Goal: Task Accomplishment & Management: Complete application form

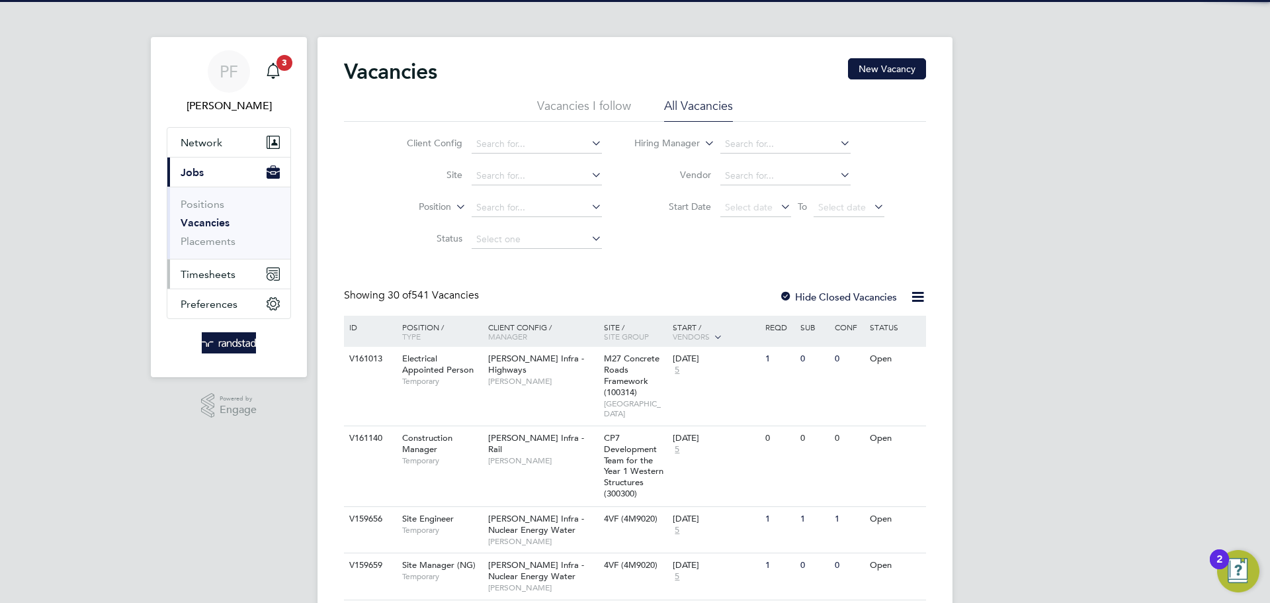
click at [202, 272] on span "Timesheets" at bounding box center [208, 274] width 55 height 13
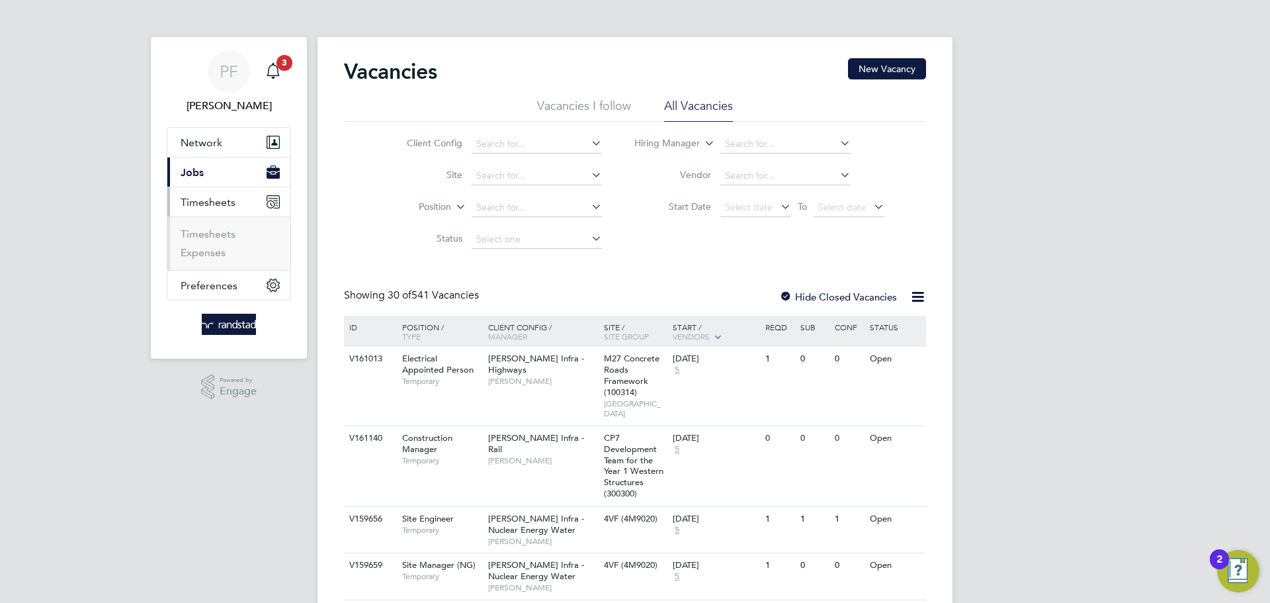
click at [211, 240] on li "Timesheets" at bounding box center [230, 237] width 99 height 19
click at [215, 234] on link "Timesheets" at bounding box center [208, 234] width 55 height 13
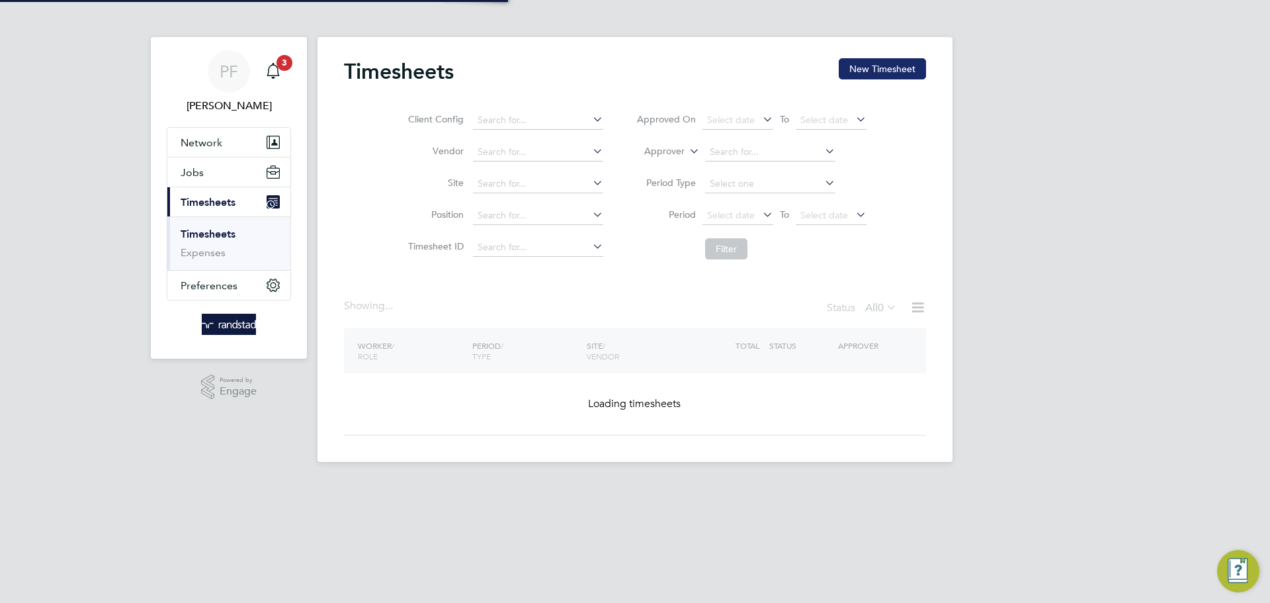
click at [860, 62] on button "New Timesheet" at bounding box center [882, 68] width 87 height 21
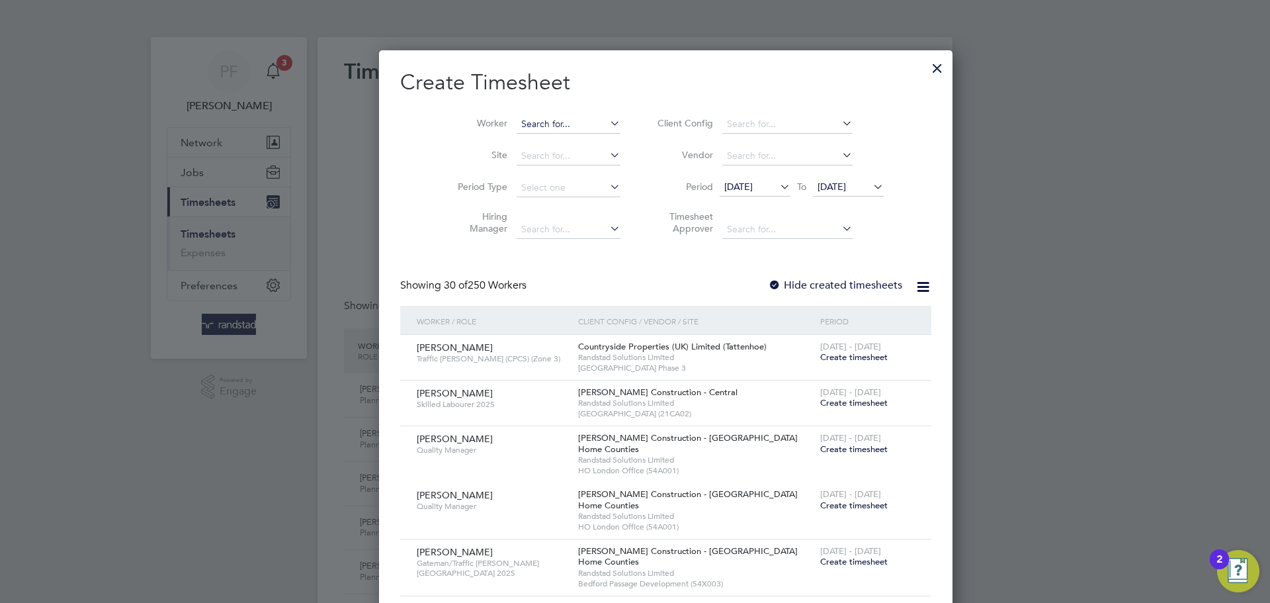
click at [521, 130] on input at bounding box center [569, 124] width 104 height 19
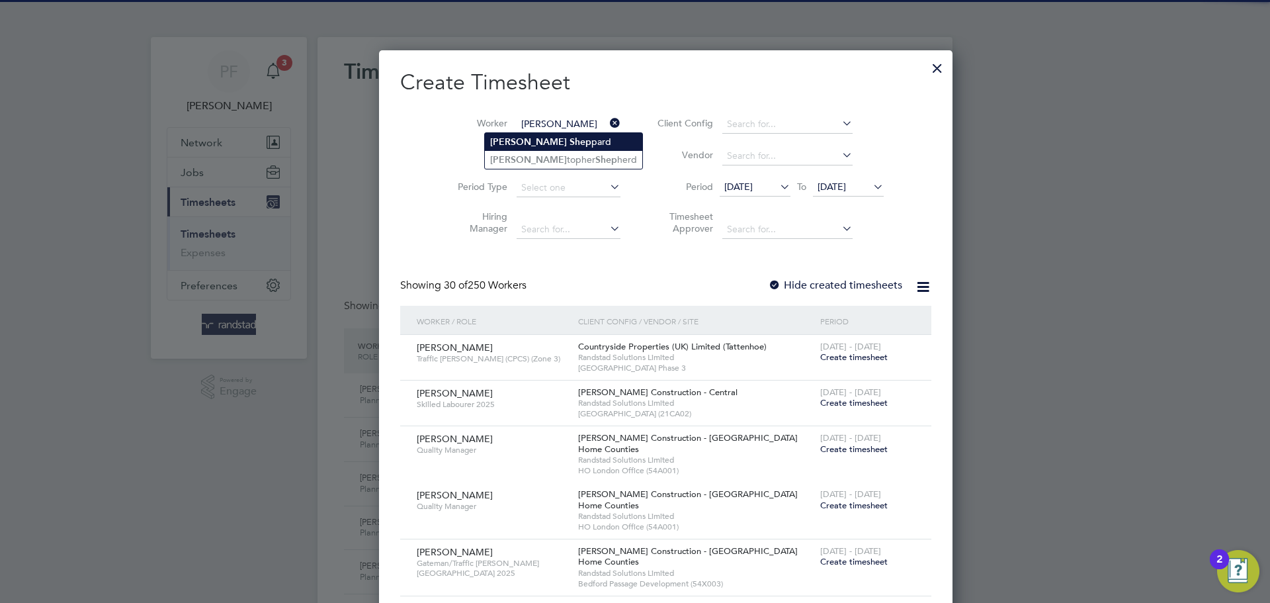
click at [496, 142] on b "[PERSON_NAME]" at bounding box center [528, 141] width 77 height 11
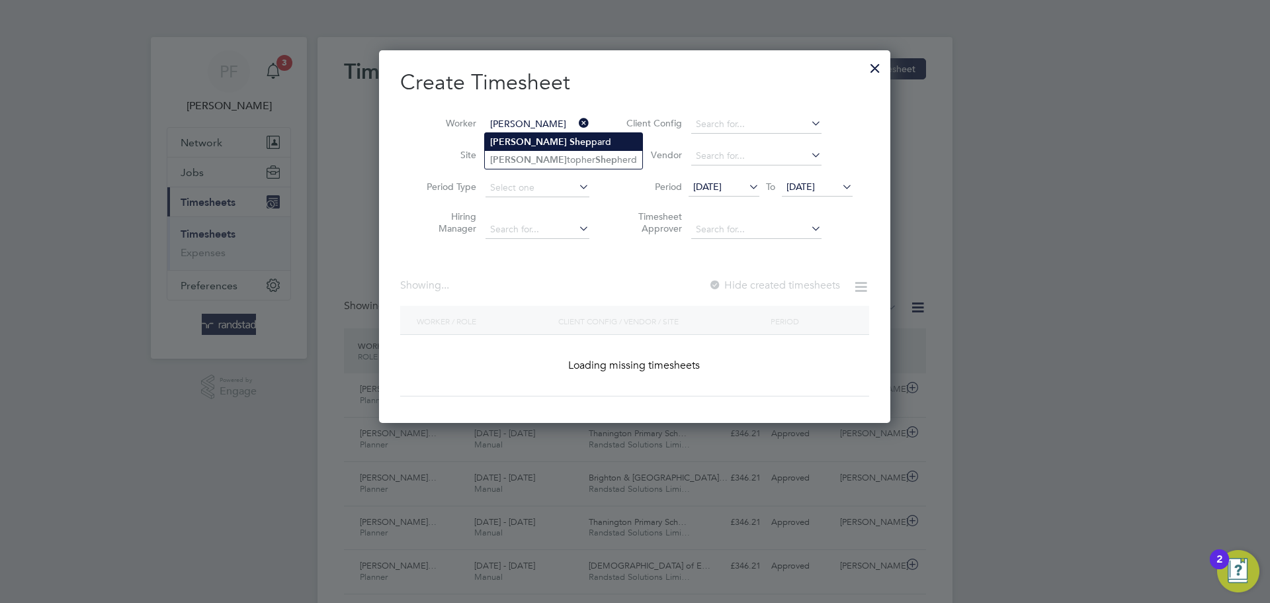
type input "[PERSON_NAME]"
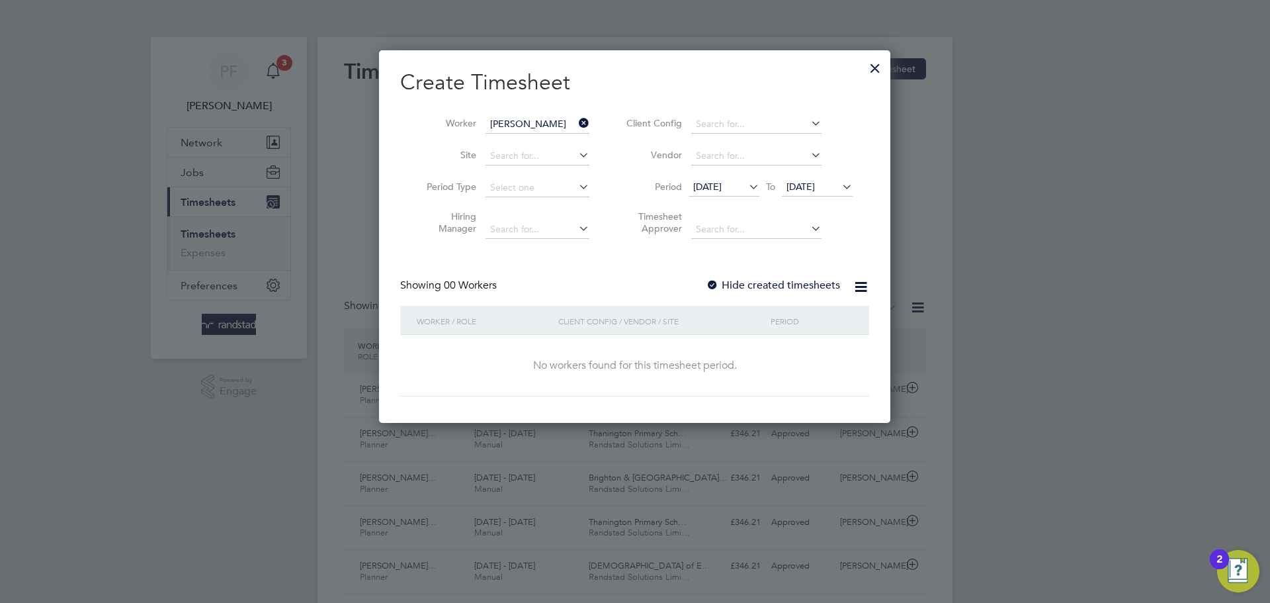
click at [715, 281] on div at bounding box center [712, 285] width 13 height 13
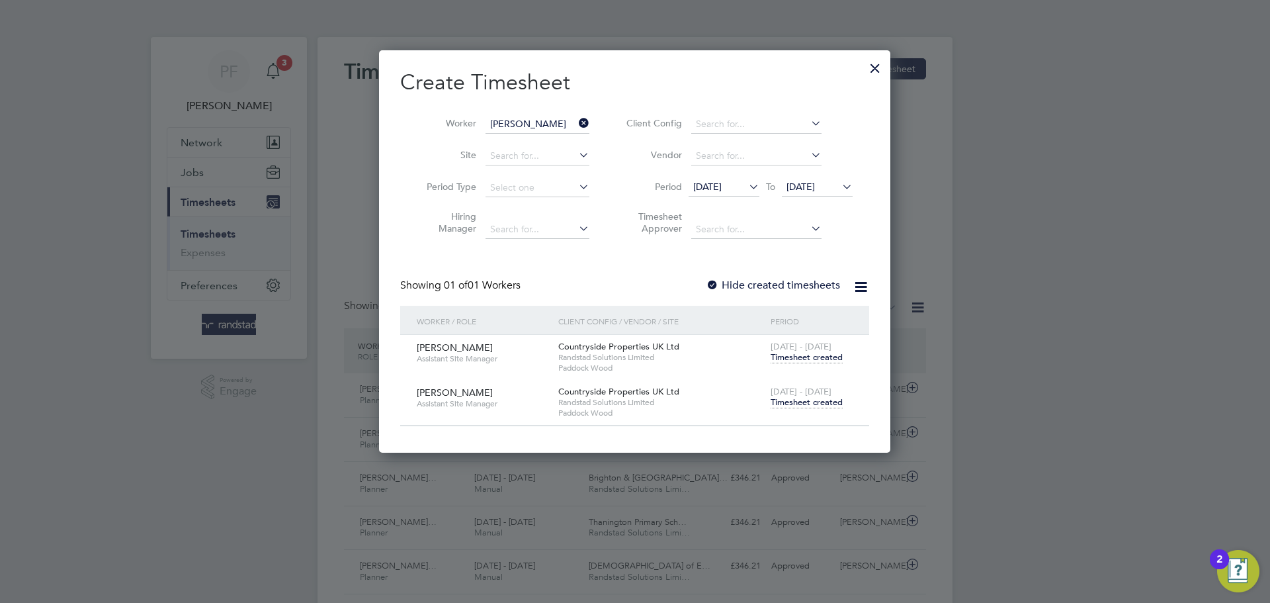
click at [792, 399] on span "Timesheet created" at bounding box center [807, 402] width 72 height 12
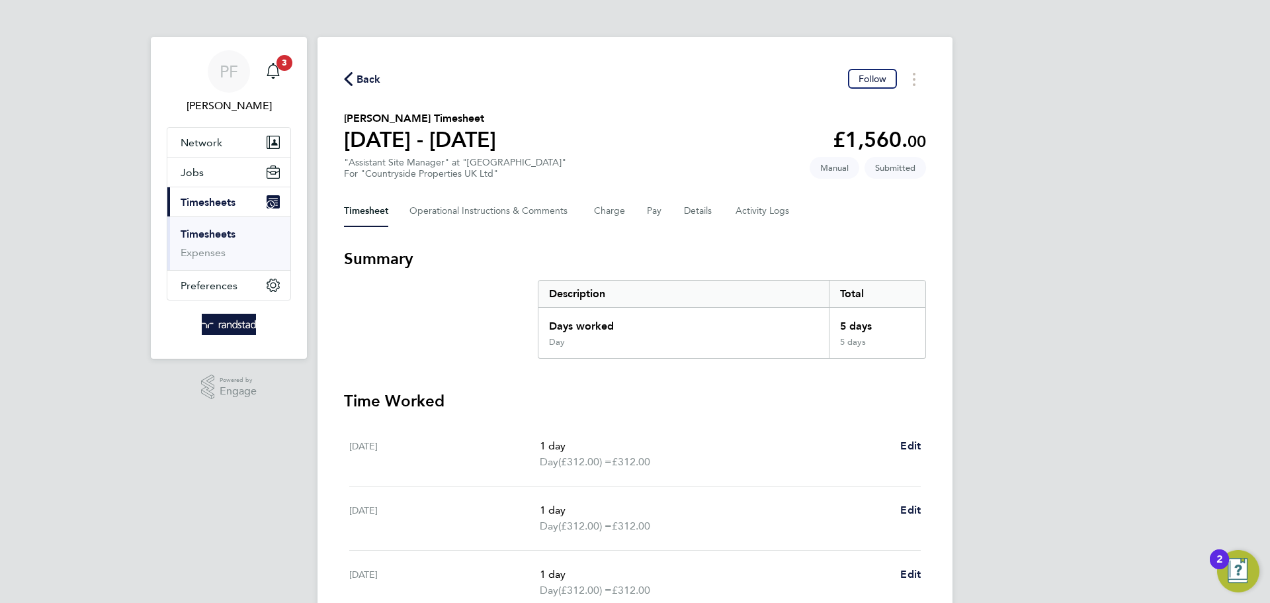
click at [370, 76] on span "Back" at bounding box center [369, 79] width 24 height 16
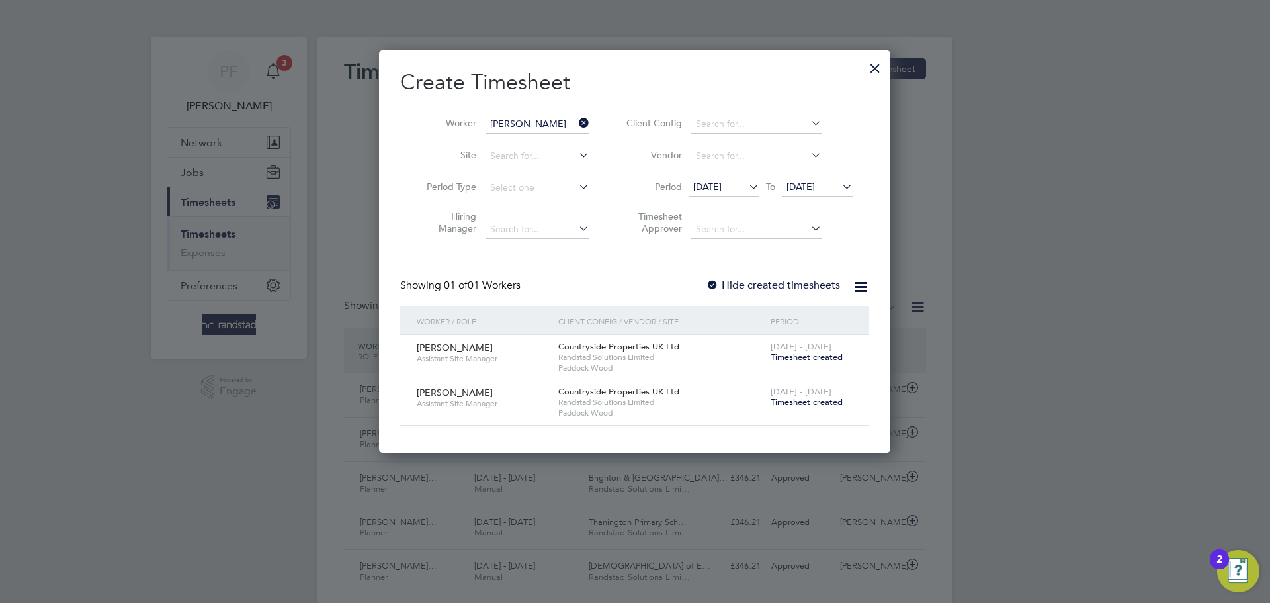
click at [576, 127] on icon at bounding box center [576, 123] width 0 height 19
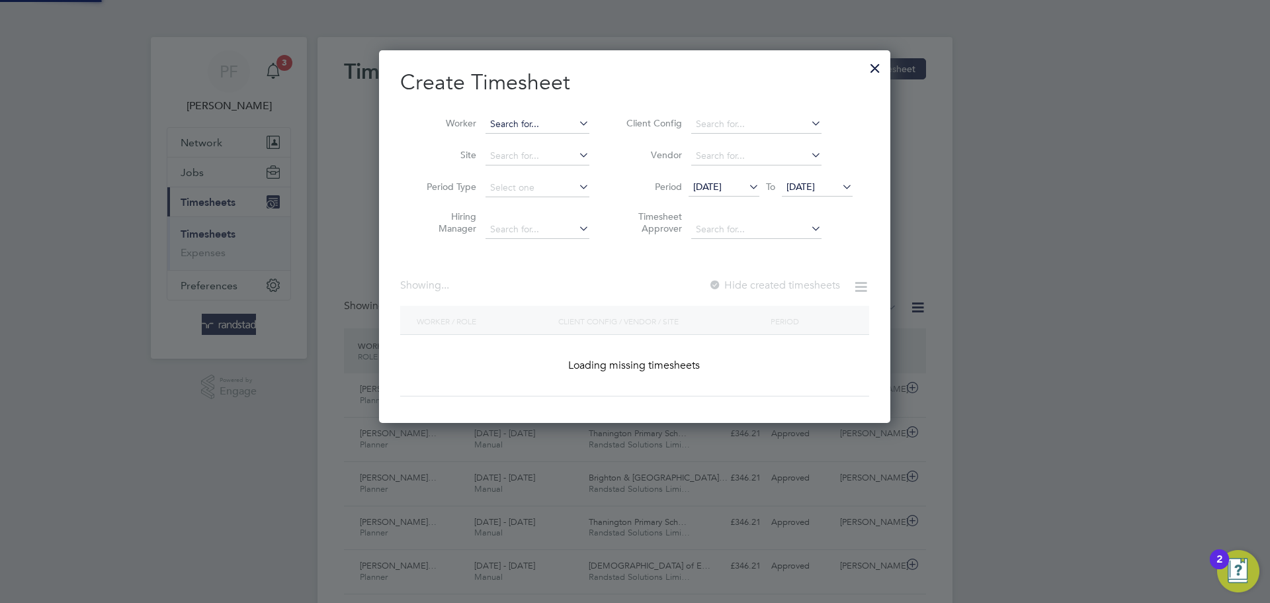
click at [544, 120] on input at bounding box center [538, 124] width 104 height 19
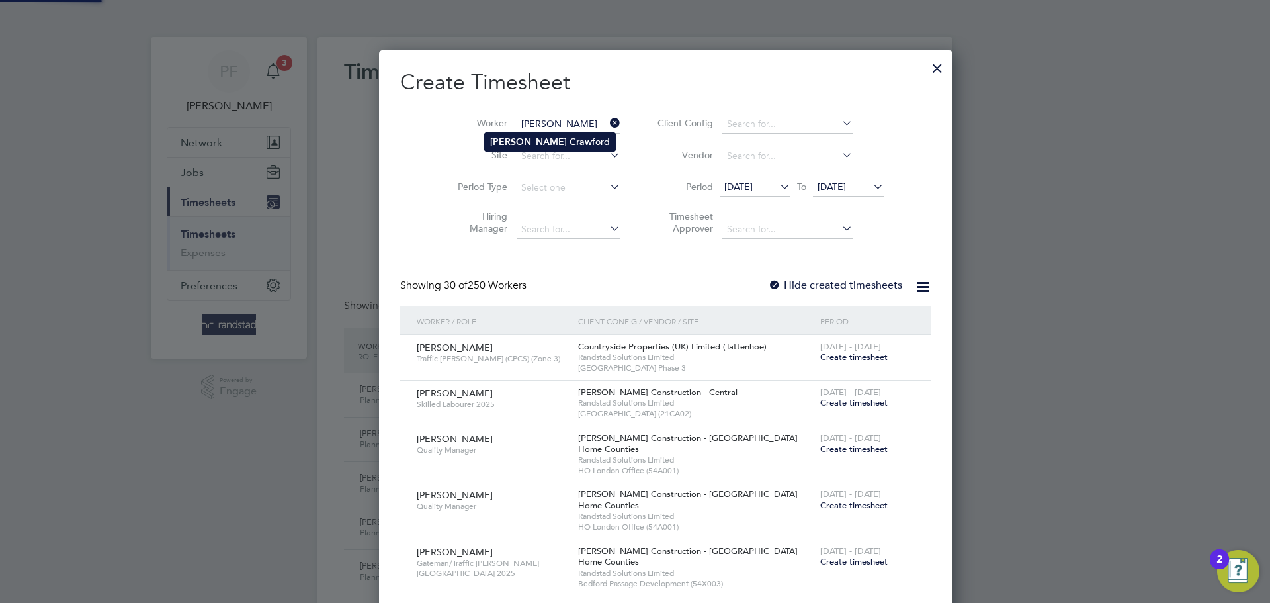
click at [566, 138] on li "[PERSON_NAME]" at bounding box center [550, 142] width 130 height 18
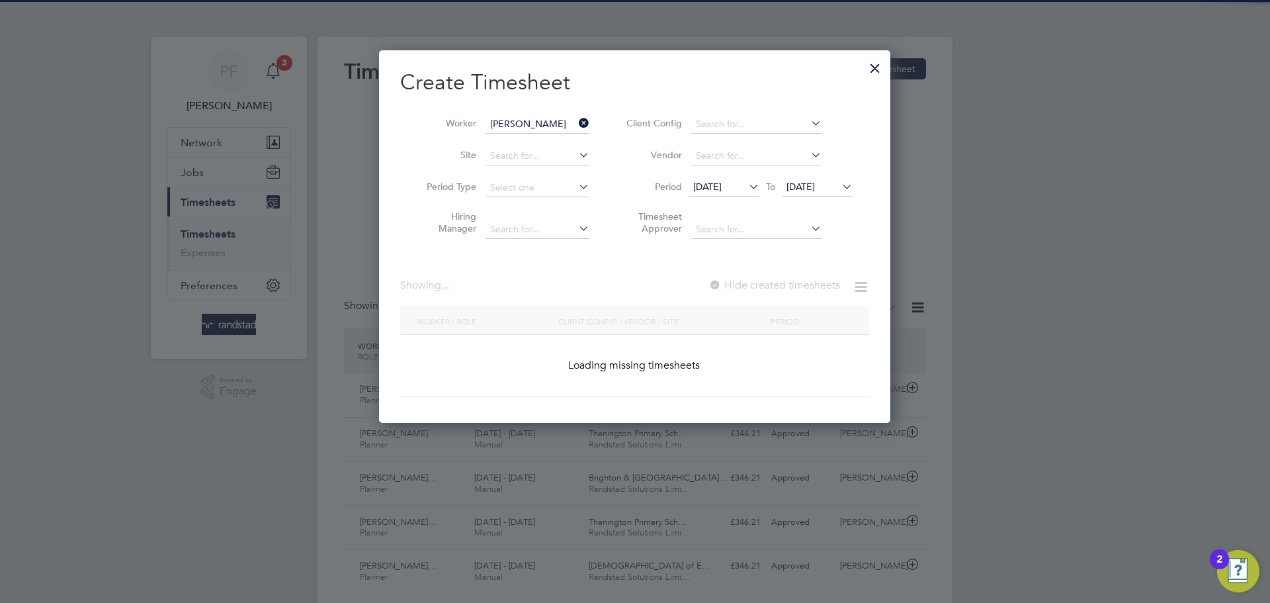
type input "[PERSON_NAME]"
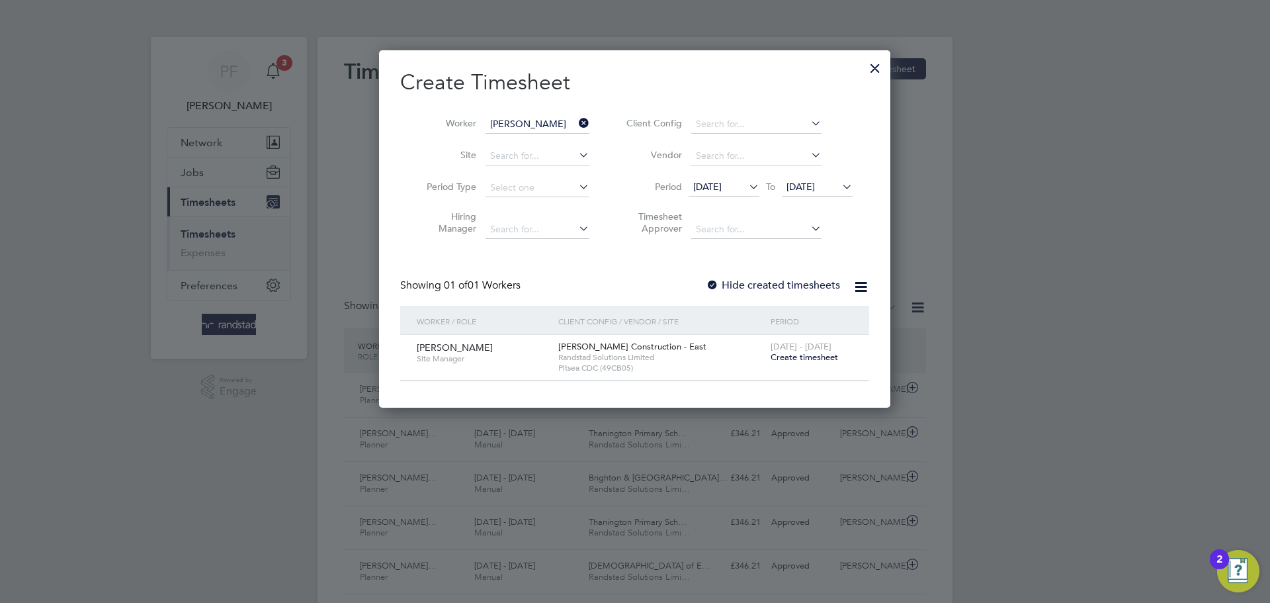
click at [711, 281] on div at bounding box center [712, 285] width 13 height 13
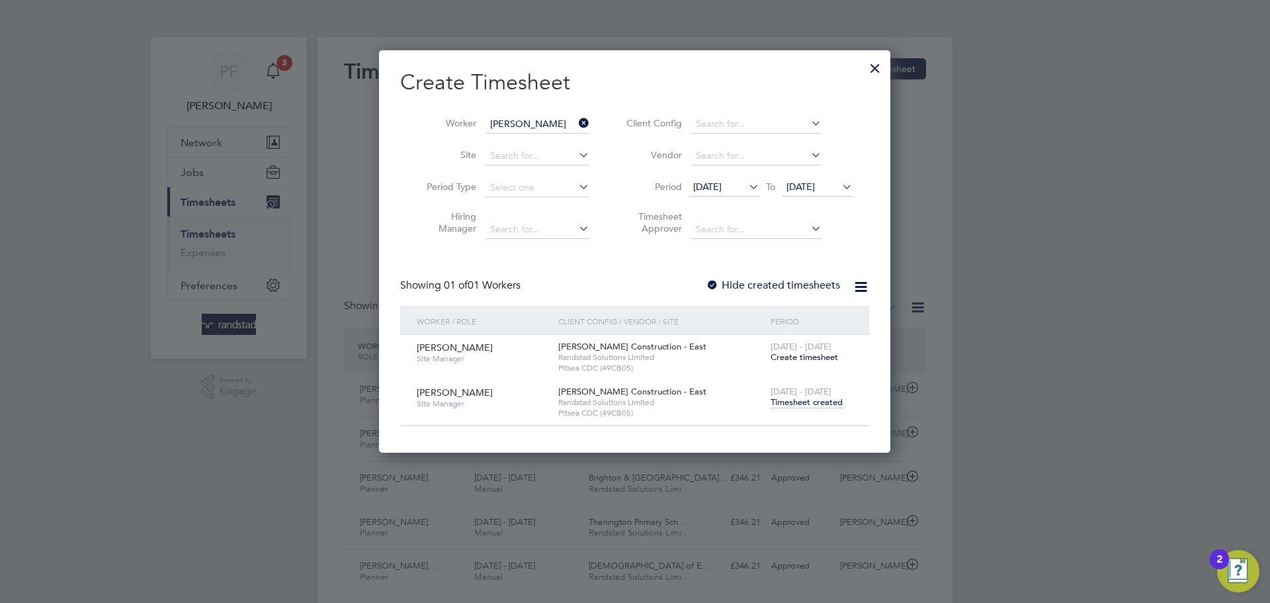
click at [807, 404] on span "Timesheet created" at bounding box center [807, 402] width 72 height 12
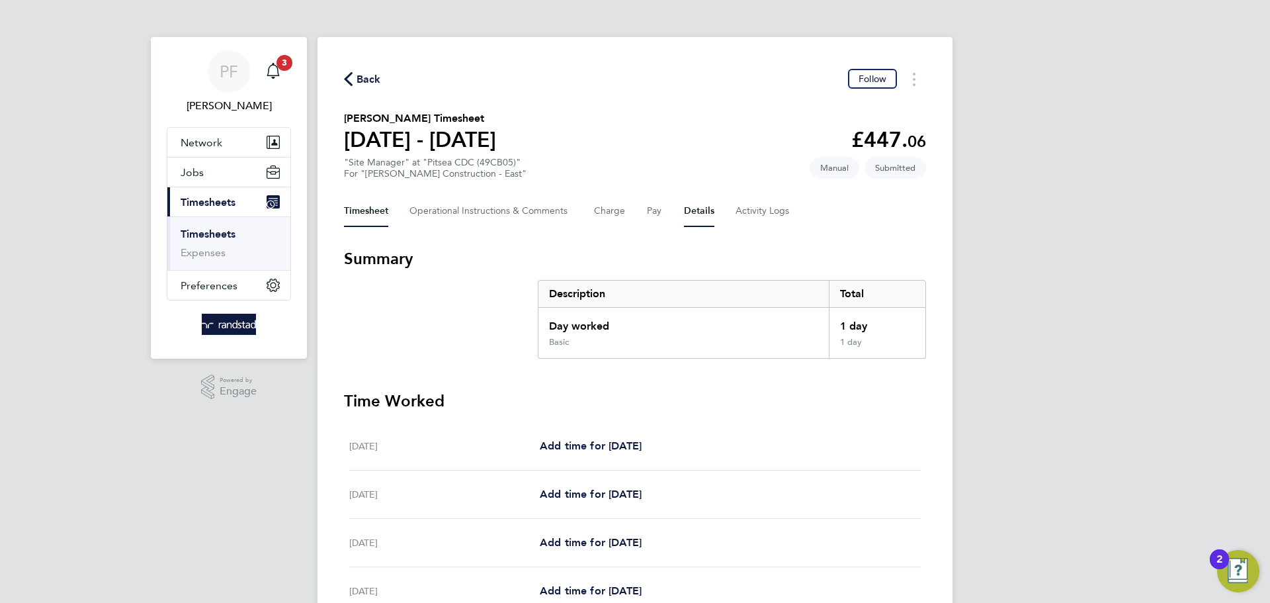
click at [697, 207] on button "Details" at bounding box center [699, 211] width 30 height 32
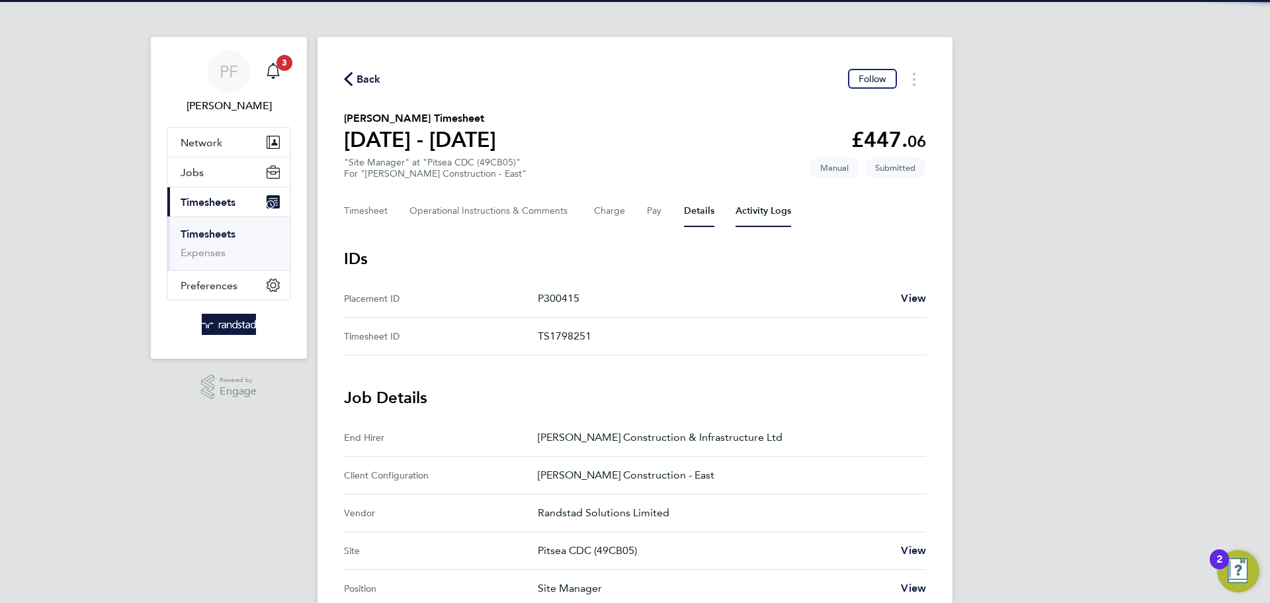
click at [766, 216] on Logs-tab "Activity Logs" at bounding box center [764, 211] width 56 height 32
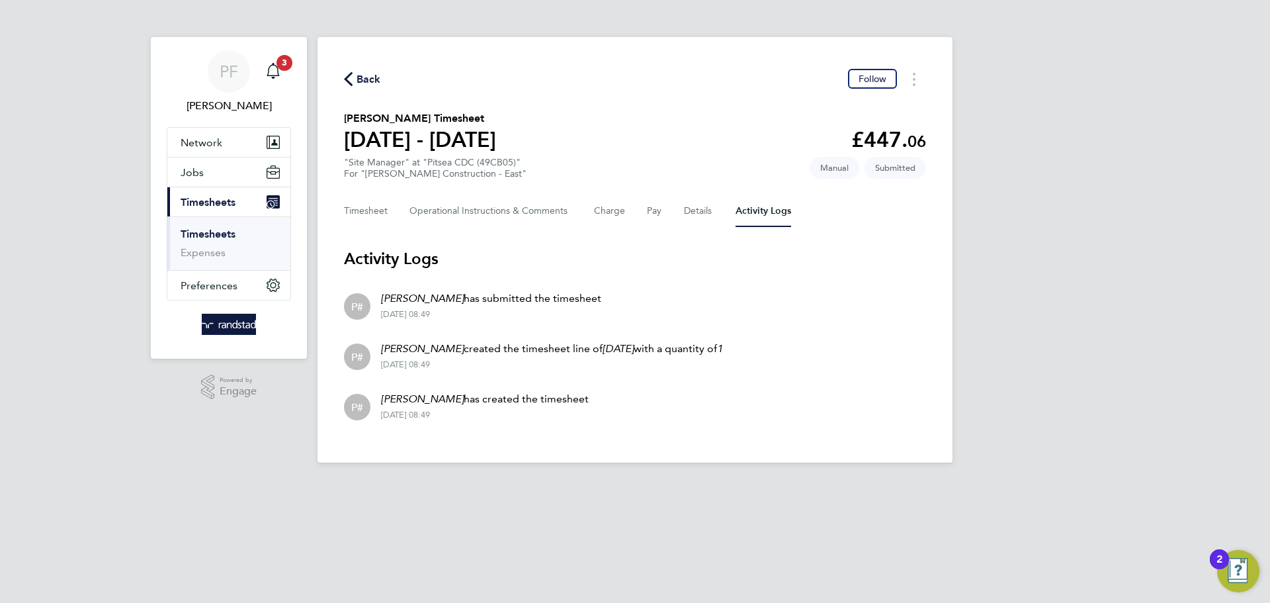
click at [372, 85] on span "Back" at bounding box center [369, 79] width 24 height 16
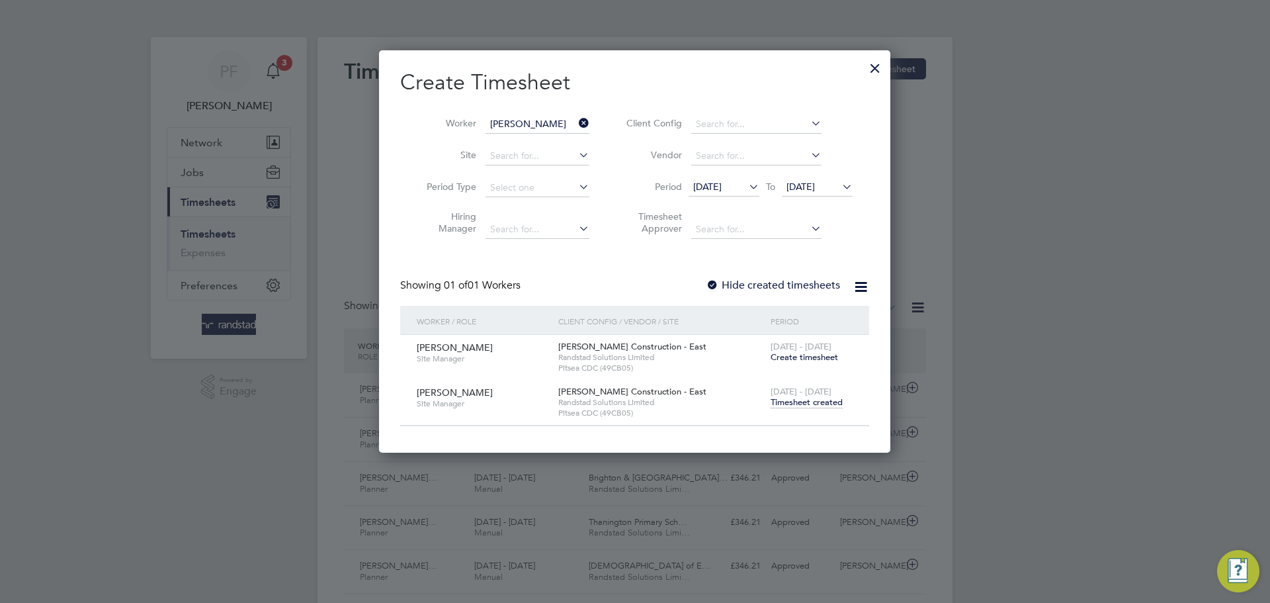
click at [647, 286] on div "Showing 01 of 01 Workers Hide created timesheets" at bounding box center [634, 292] width 469 height 27
click at [875, 62] on div at bounding box center [875, 65] width 24 height 24
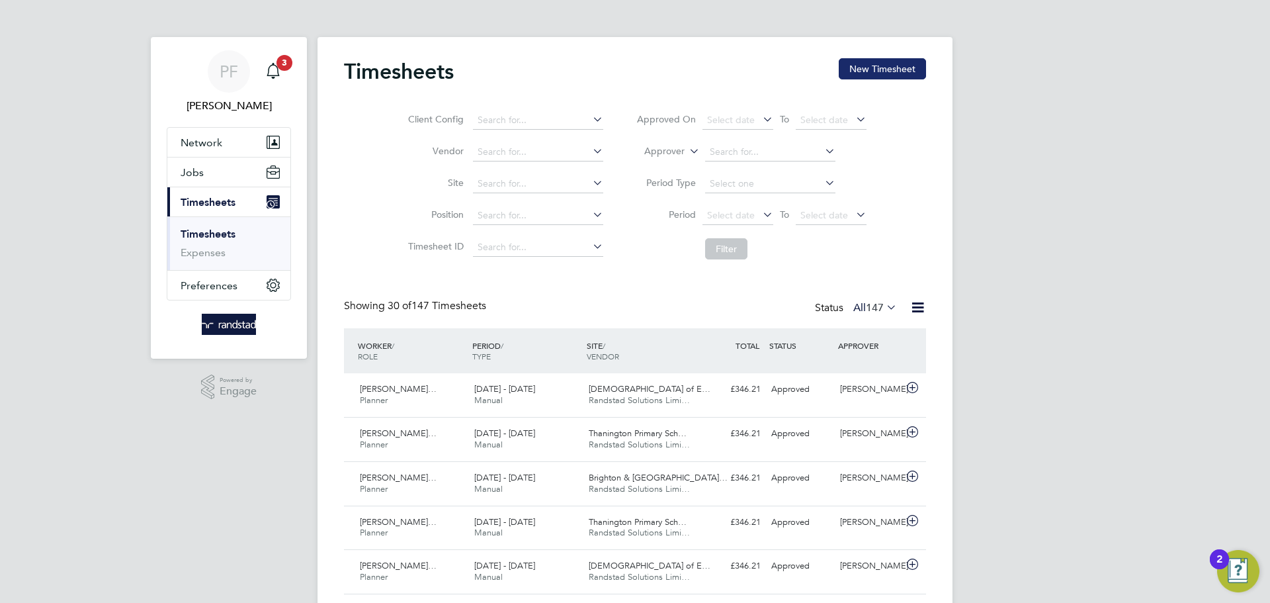
click at [878, 73] on button "New Timesheet" at bounding box center [882, 68] width 87 height 21
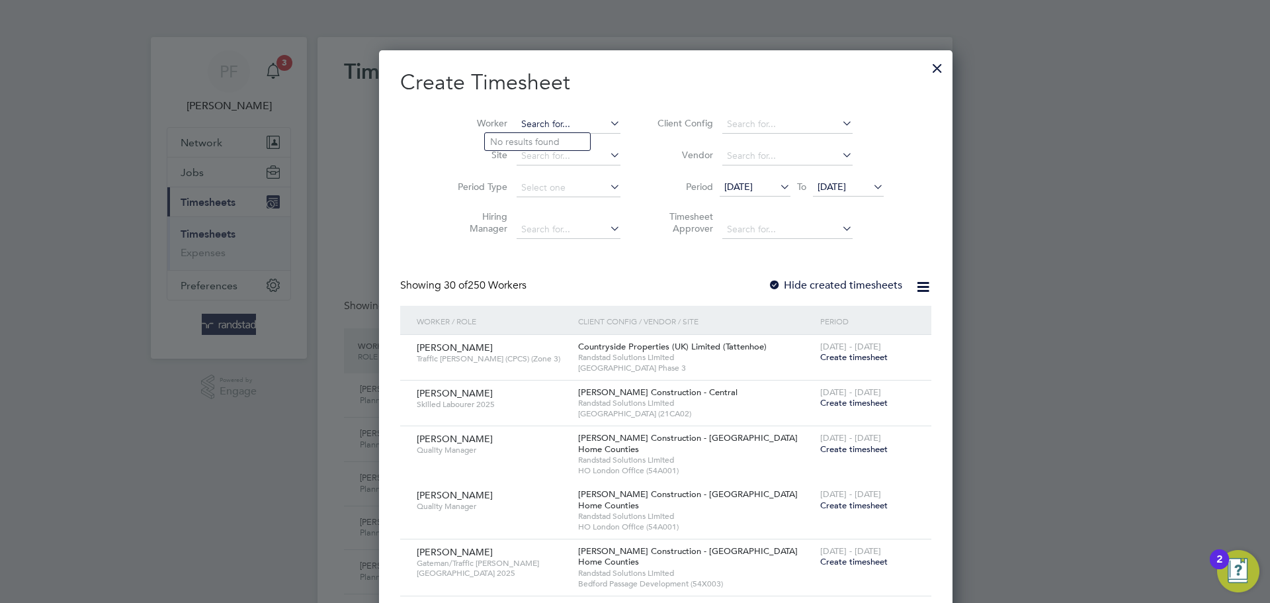
click at [537, 120] on input at bounding box center [569, 124] width 104 height 19
click at [554, 142] on li "[PERSON_NAME] [PERSON_NAME]" at bounding box center [603, 142] width 236 height 18
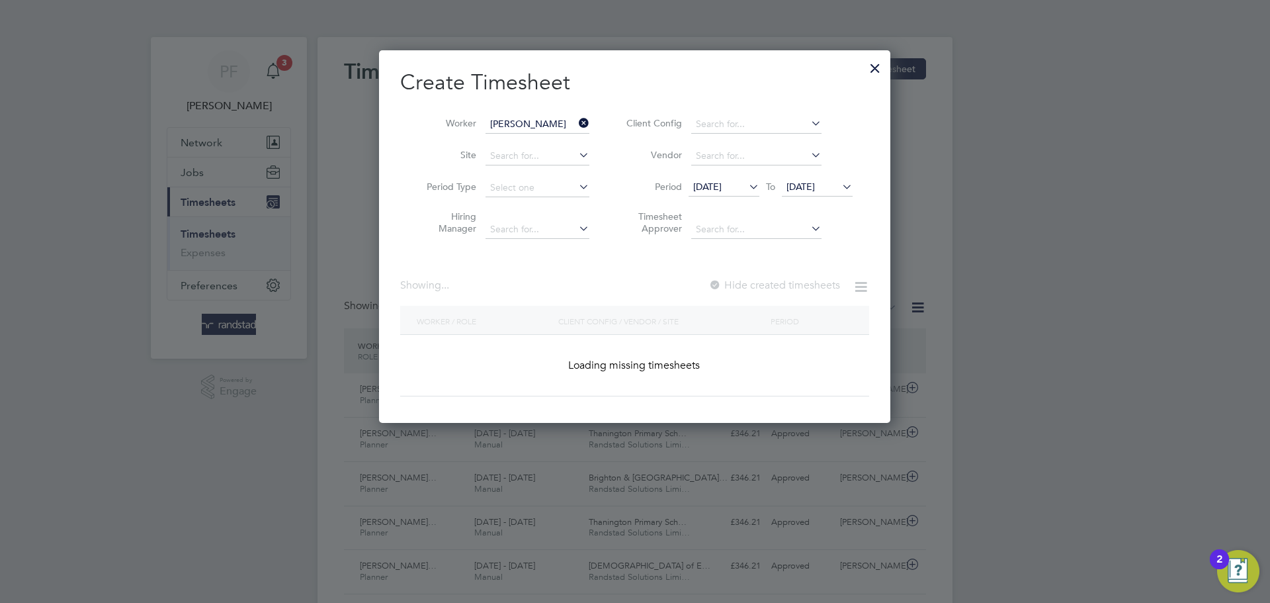
type input "[PERSON_NAME]"
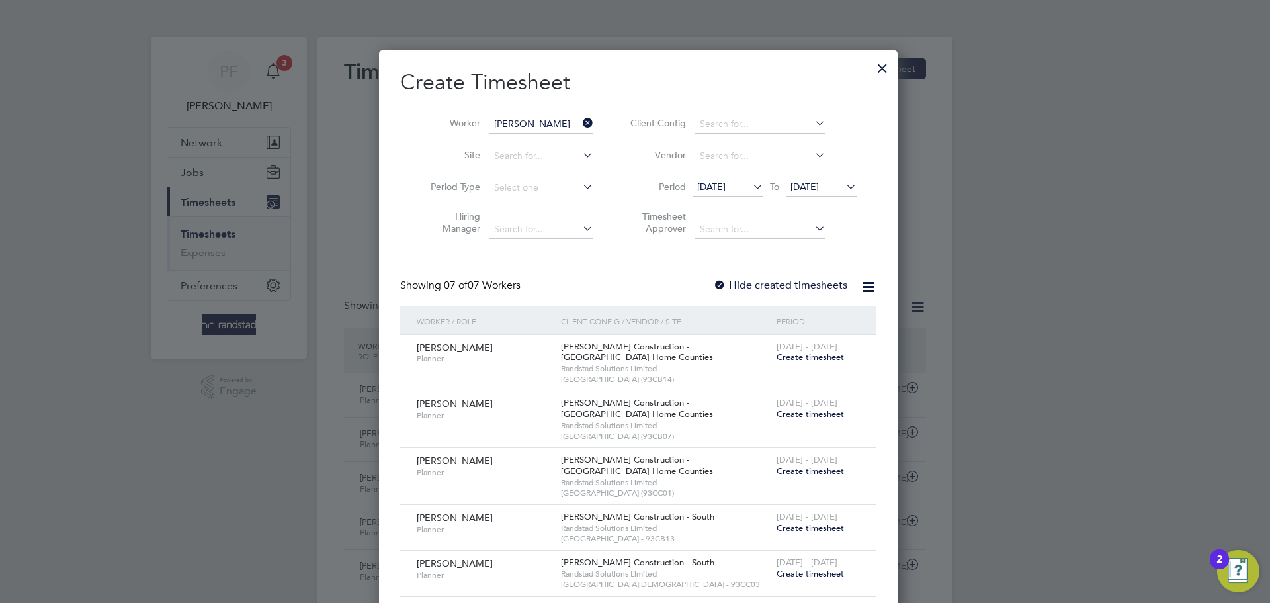
click at [713, 286] on div at bounding box center [719, 285] width 13 height 13
click at [716, 281] on div at bounding box center [719, 285] width 13 height 13
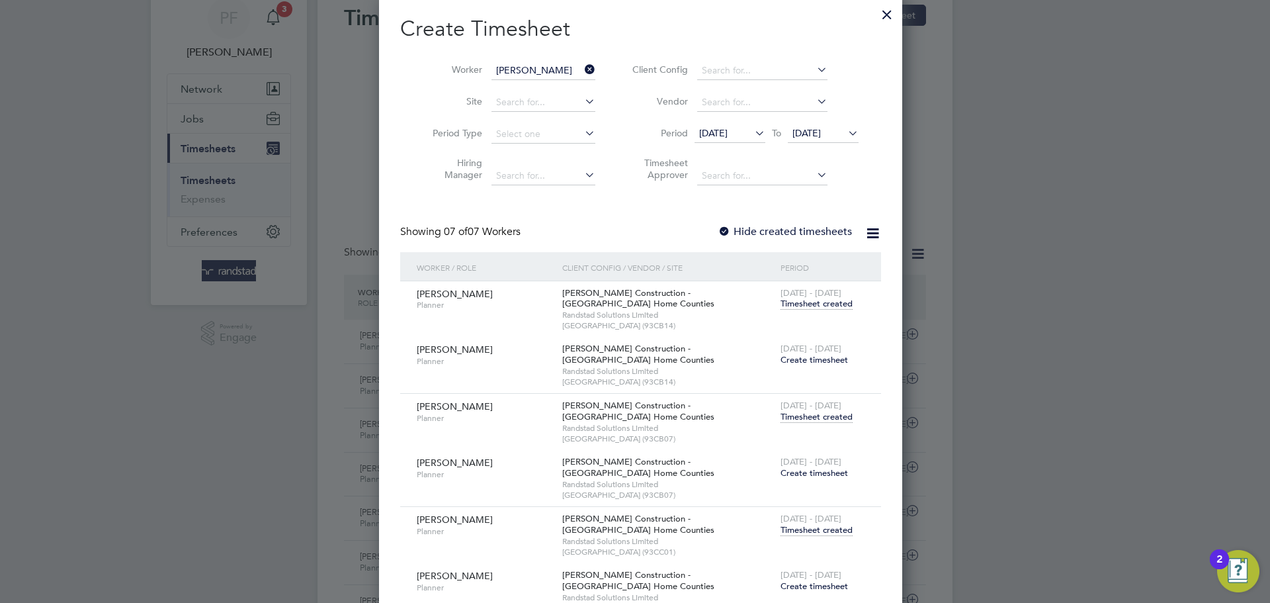
click at [718, 230] on div at bounding box center [724, 232] width 13 height 13
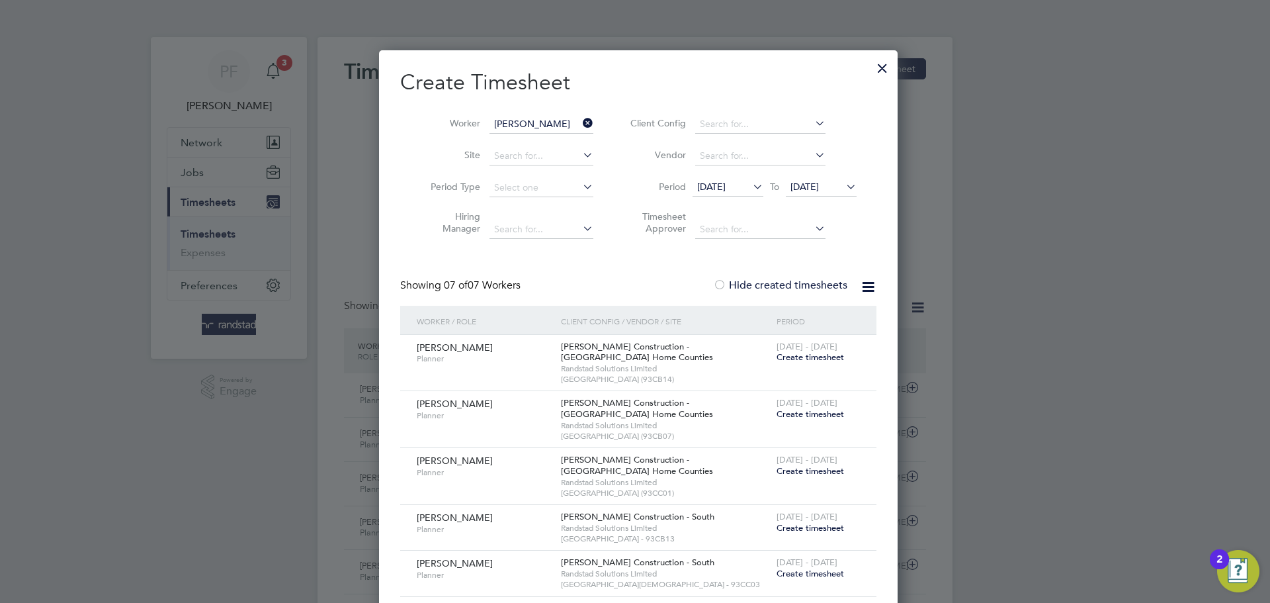
click at [875, 75] on div at bounding box center [883, 65] width 24 height 24
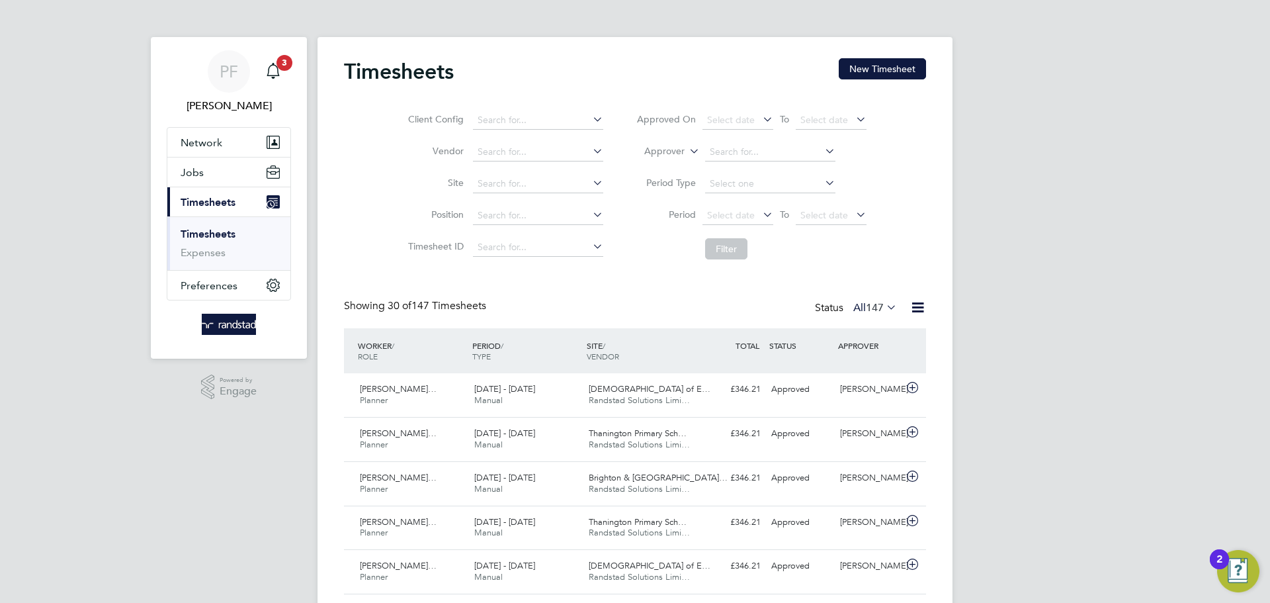
click at [873, 60] on button "New Timesheet" at bounding box center [882, 68] width 87 height 21
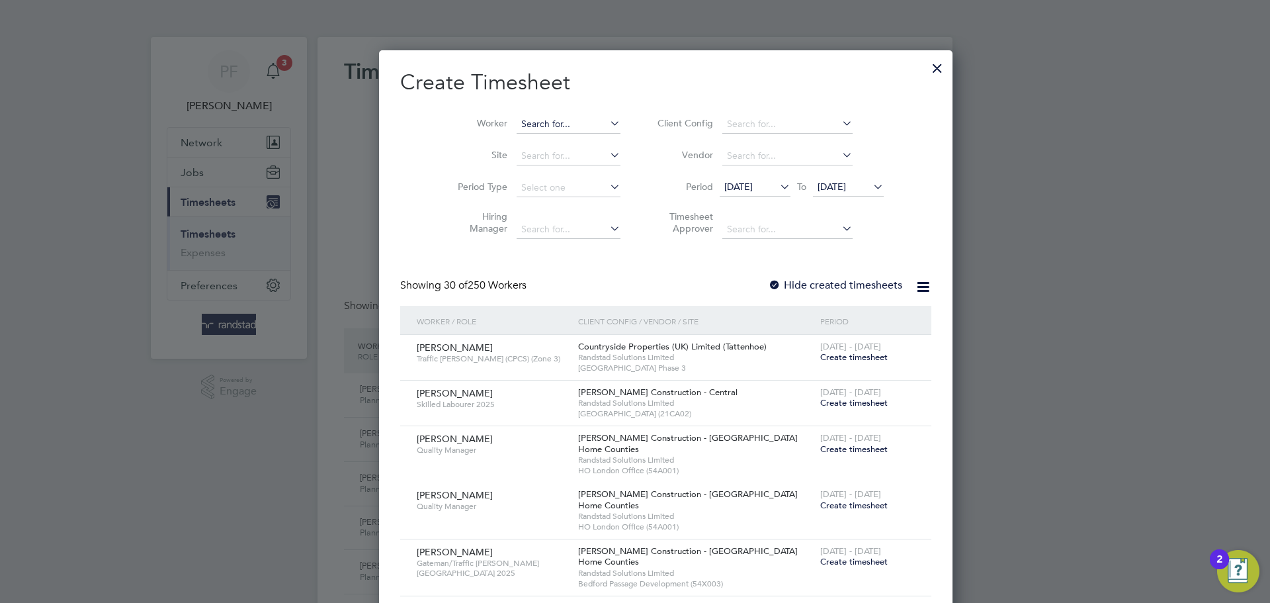
click at [528, 121] on input at bounding box center [569, 124] width 104 height 19
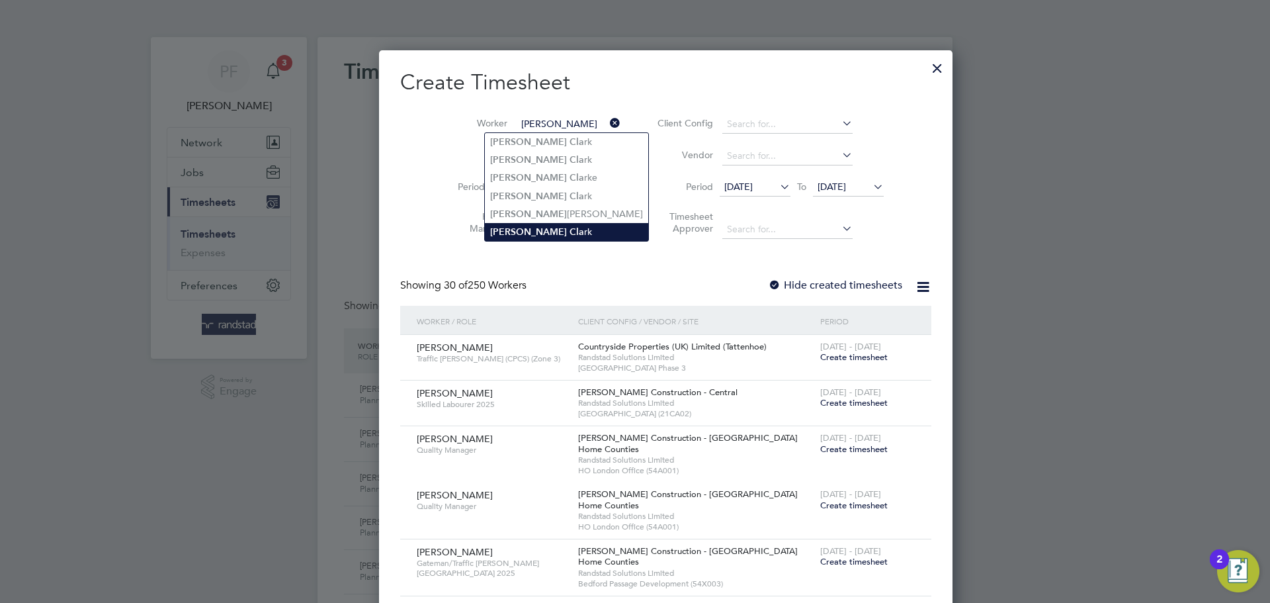
click at [542, 225] on li "[PERSON_NAME] rk" at bounding box center [566, 232] width 163 height 18
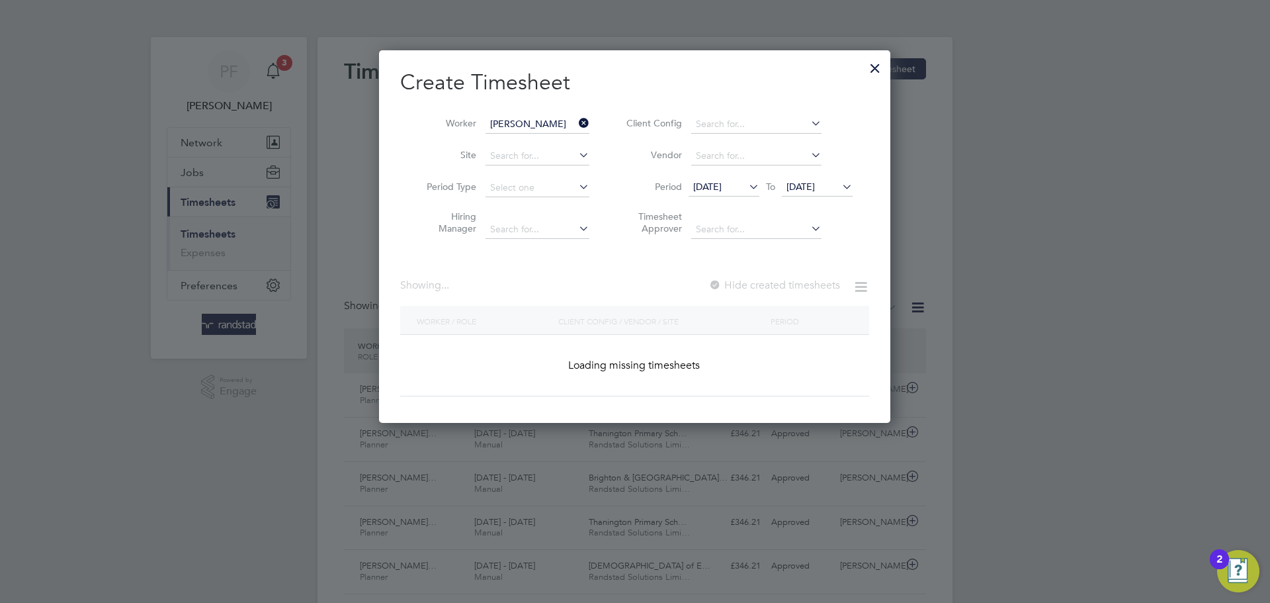
type input "[PERSON_NAME]"
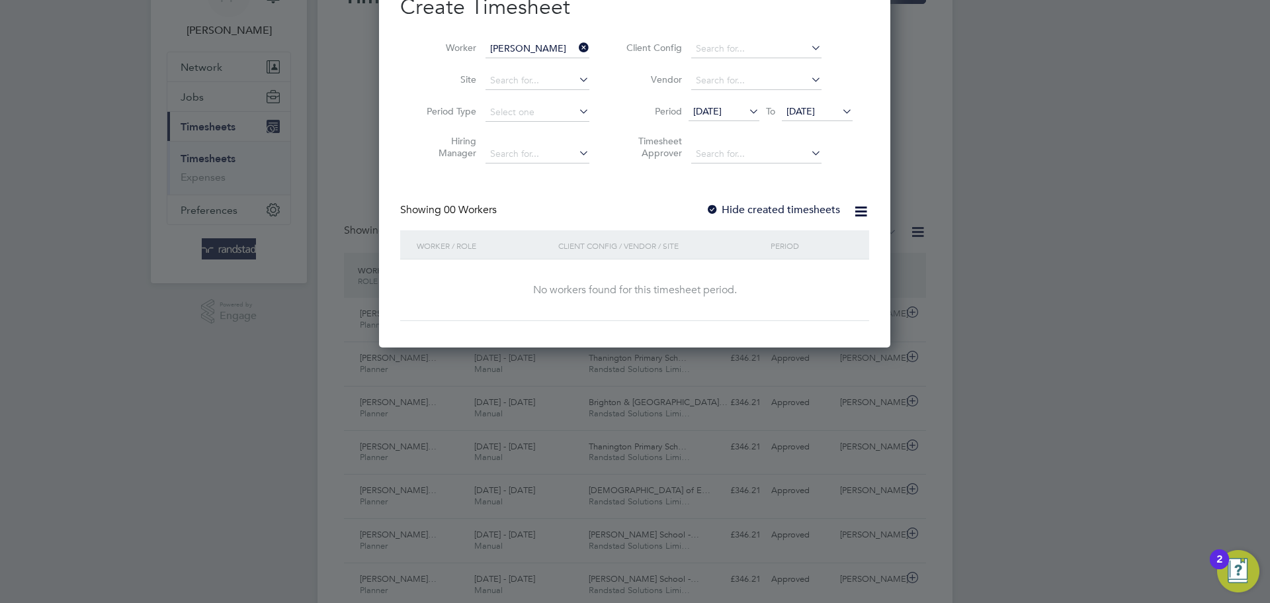
click at [710, 206] on div at bounding box center [712, 210] width 13 height 13
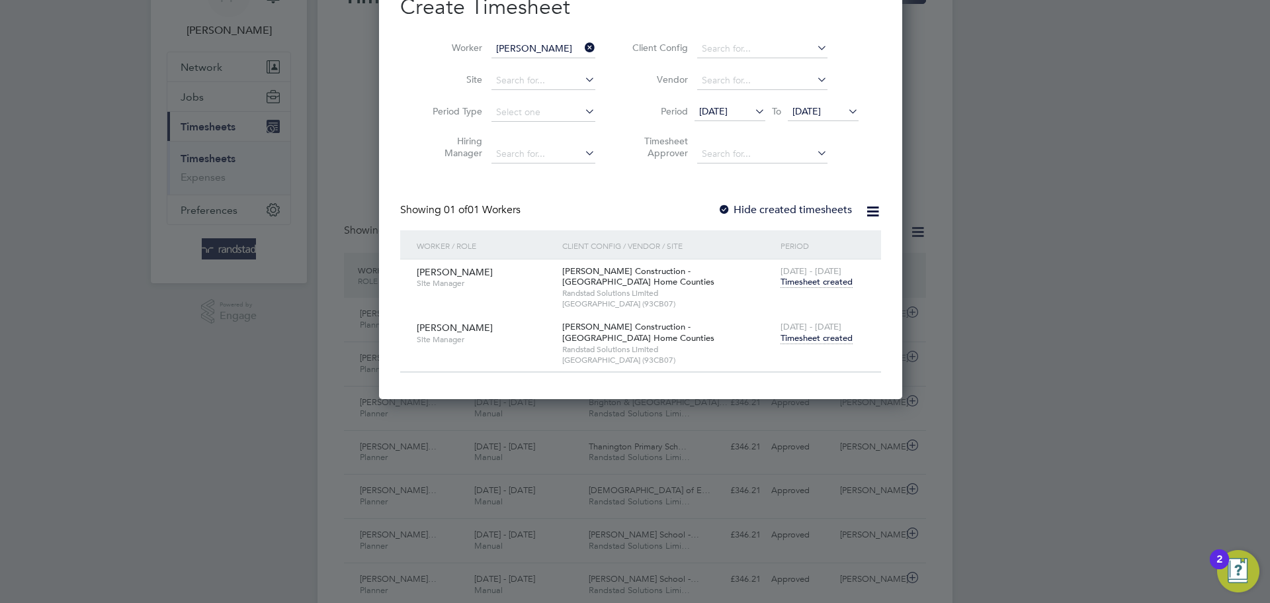
click at [812, 334] on span "Timesheet created" at bounding box center [817, 338] width 72 height 12
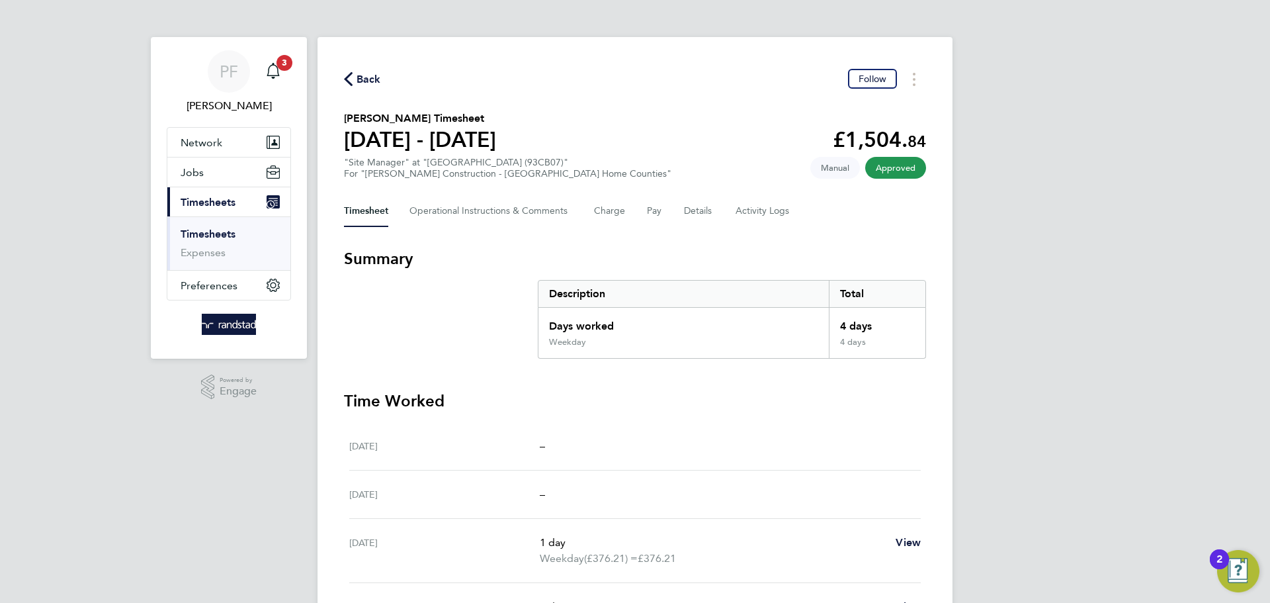
click at [351, 78] on icon "button" at bounding box center [348, 79] width 9 height 14
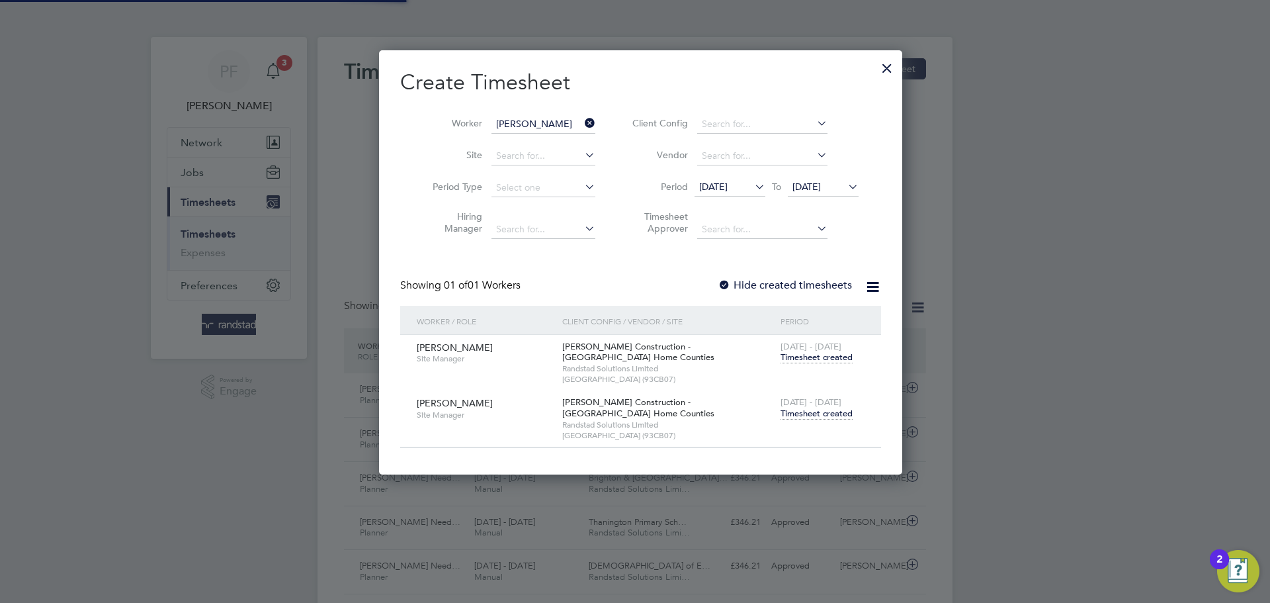
click at [582, 125] on icon at bounding box center [582, 123] width 0 height 19
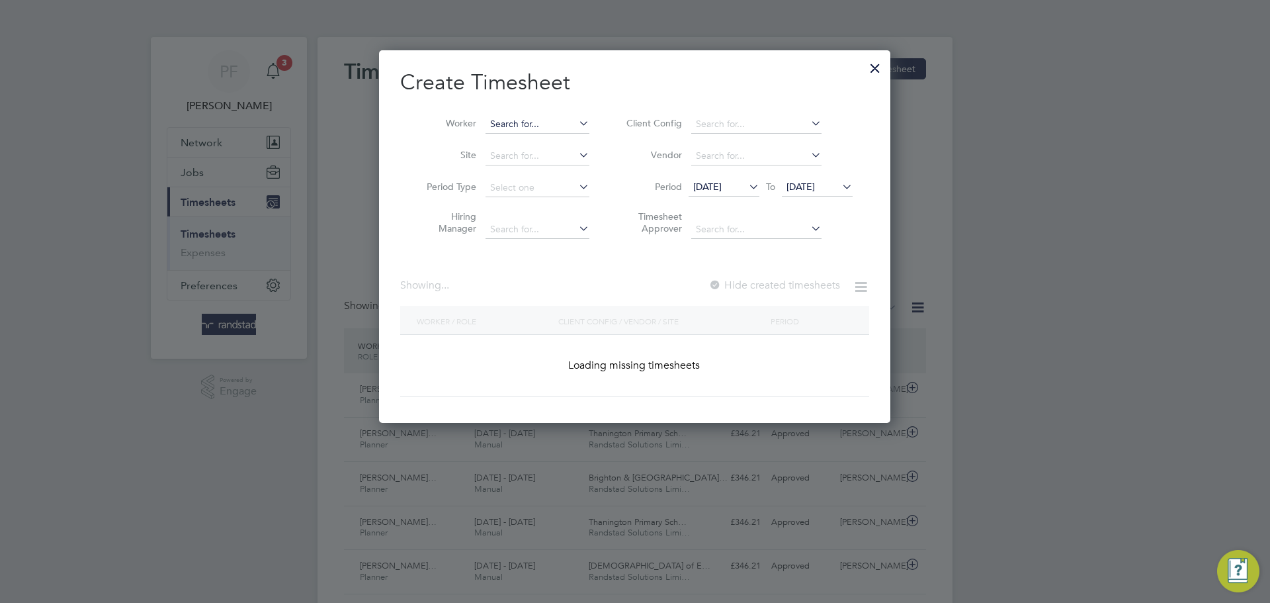
click at [550, 120] on input at bounding box center [538, 124] width 104 height 19
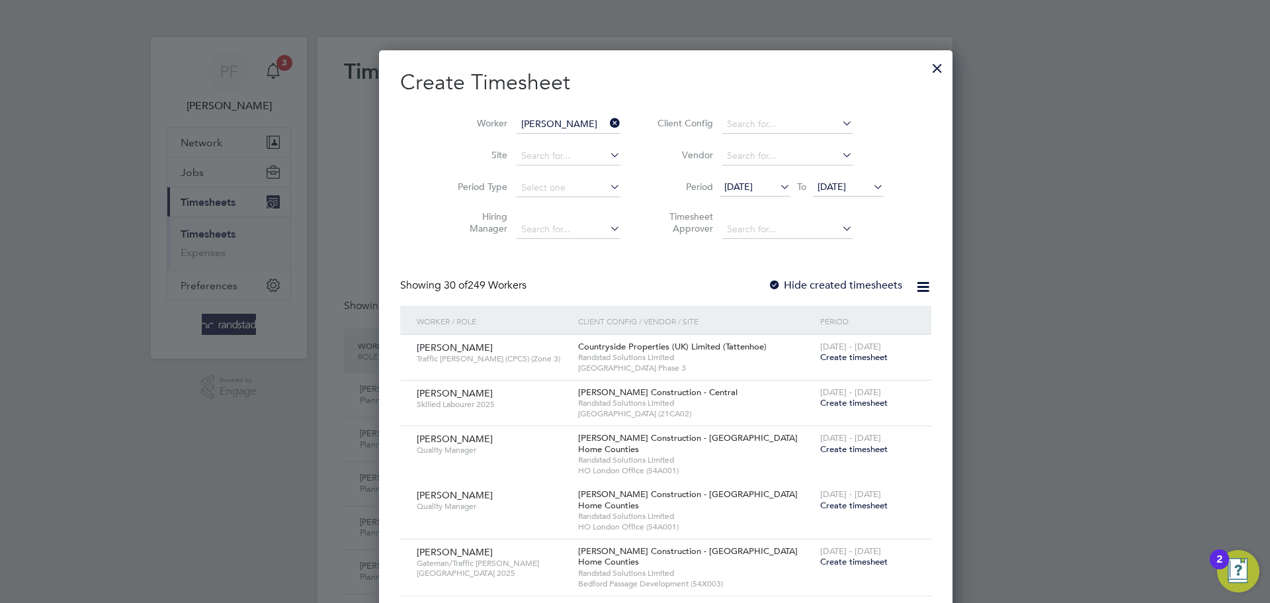
click at [548, 143] on li "[PERSON_NAME]" at bounding box center [548, 142] width 126 height 18
type input "[PERSON_NAME]"
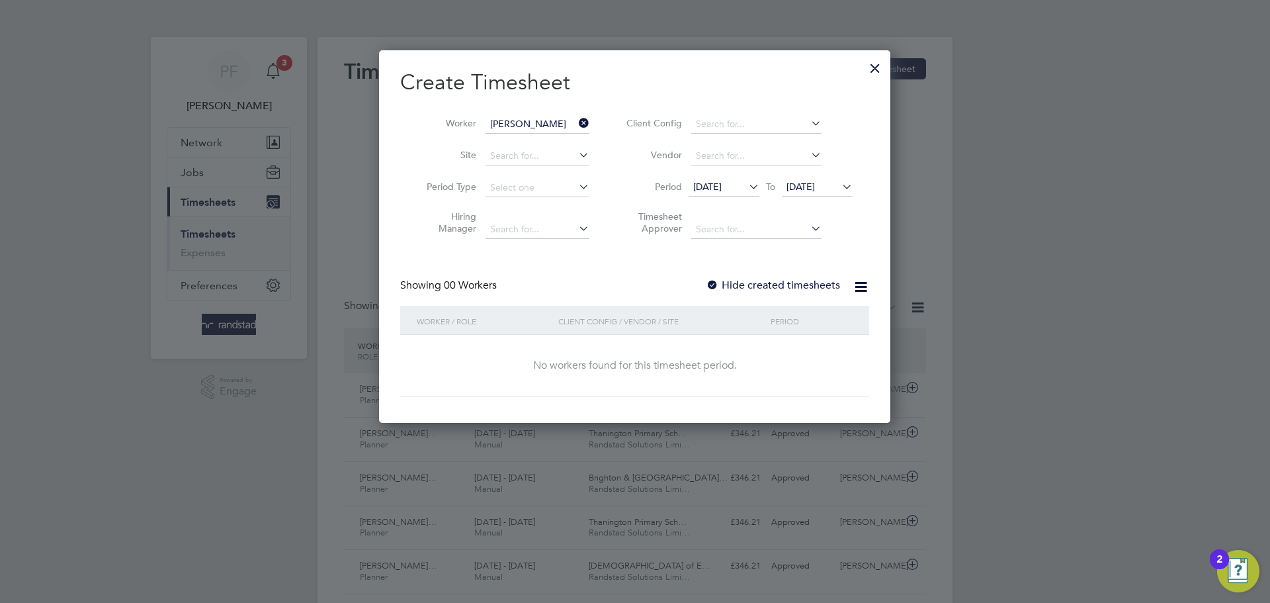
click at [723, 286] on label "Hide created timesheets" at bounding box center [773, 285] width 134 height 13
click at [702, 284] on div "Showing 00 Workers Hide created timesheets" at bounding box center [634, 292] width 469 height 27
click at [715, 283] on div at bounding box center [712, 285] width 13 height 13
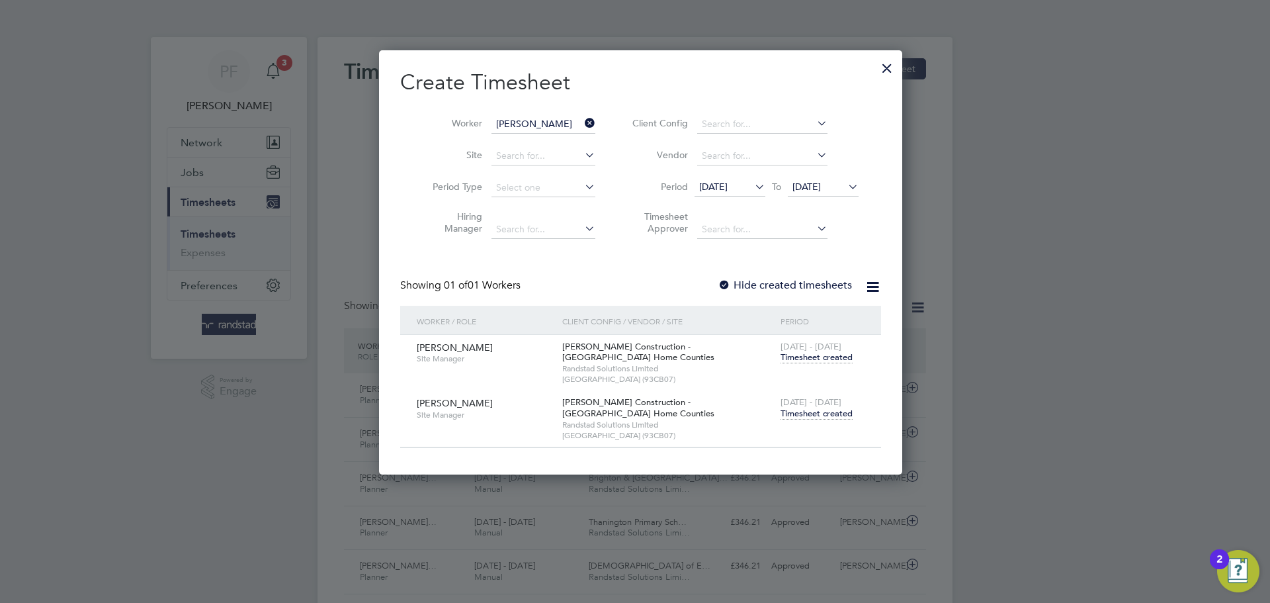
click at [816, 413] on span "Timesheet created" at bounding box center [817, 414] width 72 height 12
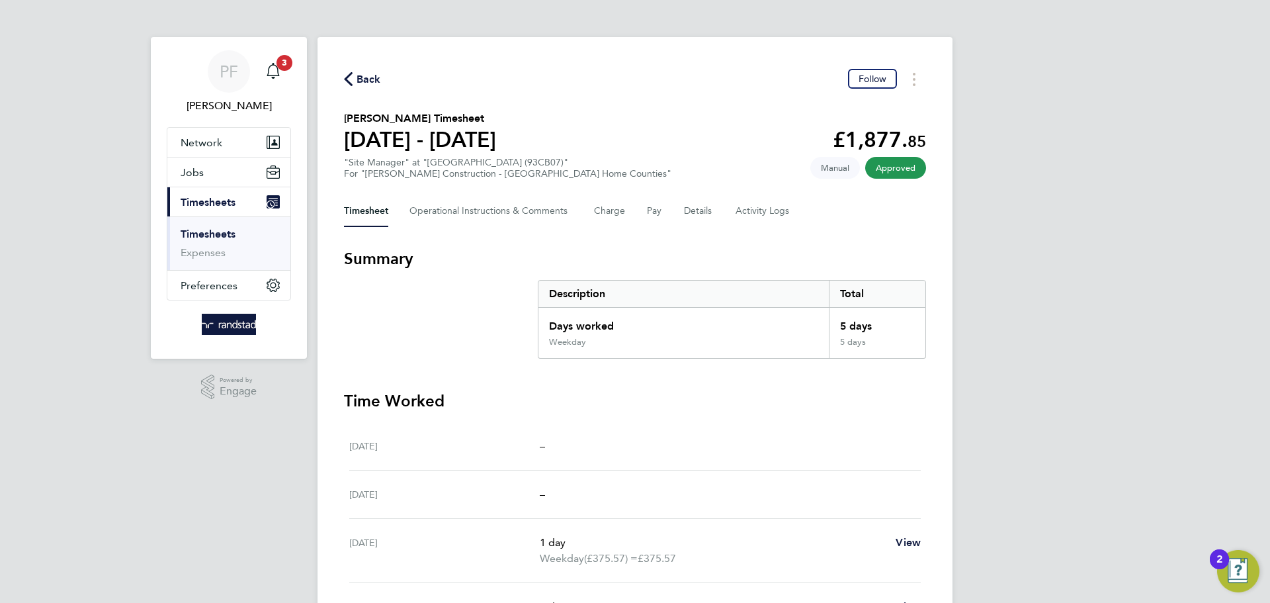
click at [375, 71] on span "Back" at bounding box center [369, 79] width 24 height 16
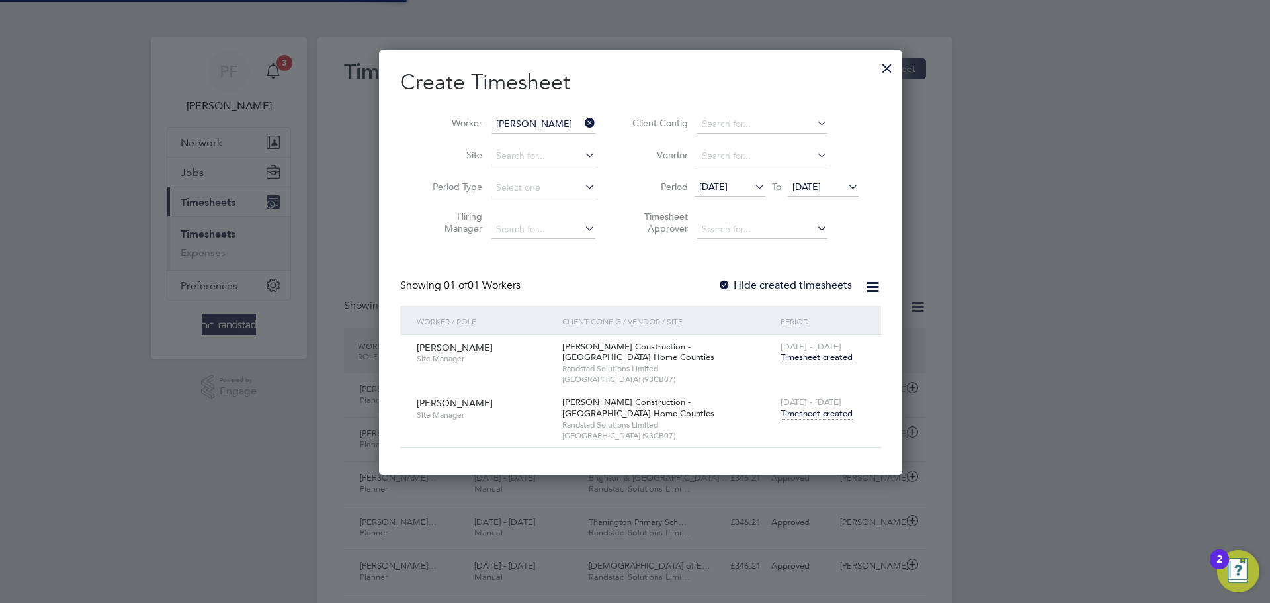
click at [582, 124] on icon at bounding box center [582, 123] width 0 height 19
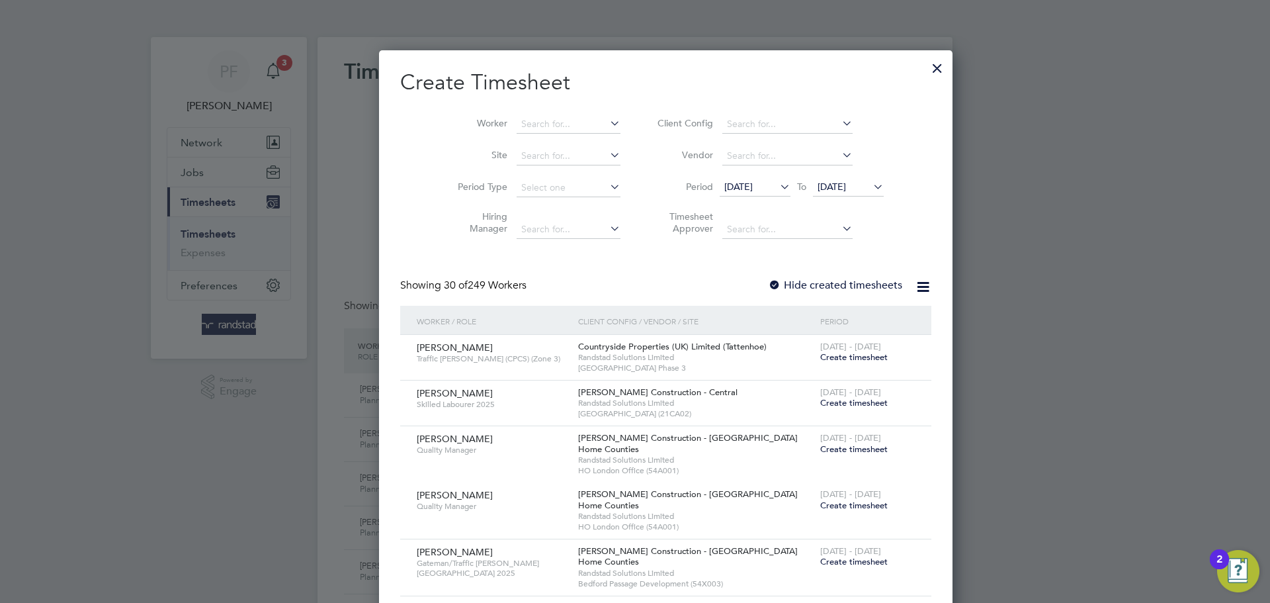
click at [926, 61] on div at bounding box center [938, 65] width 24 height 24
